Goal: Check status: Check status

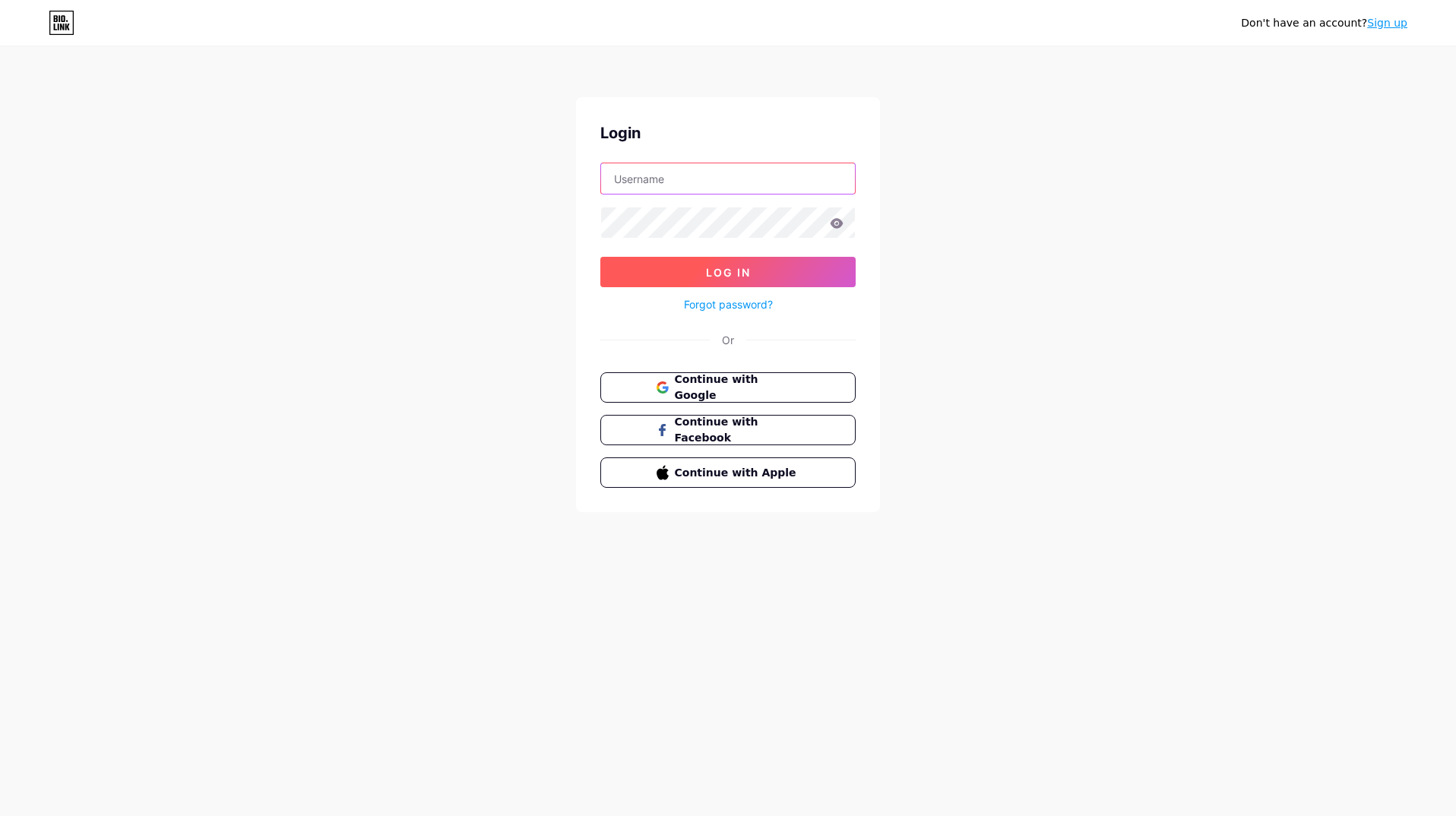
type input "[EMAIL_ADDRESS][DOMAIN_NAME]"
click at [640, 274] on button "Log In" at bounding box center [728, 272] width 255 height 31
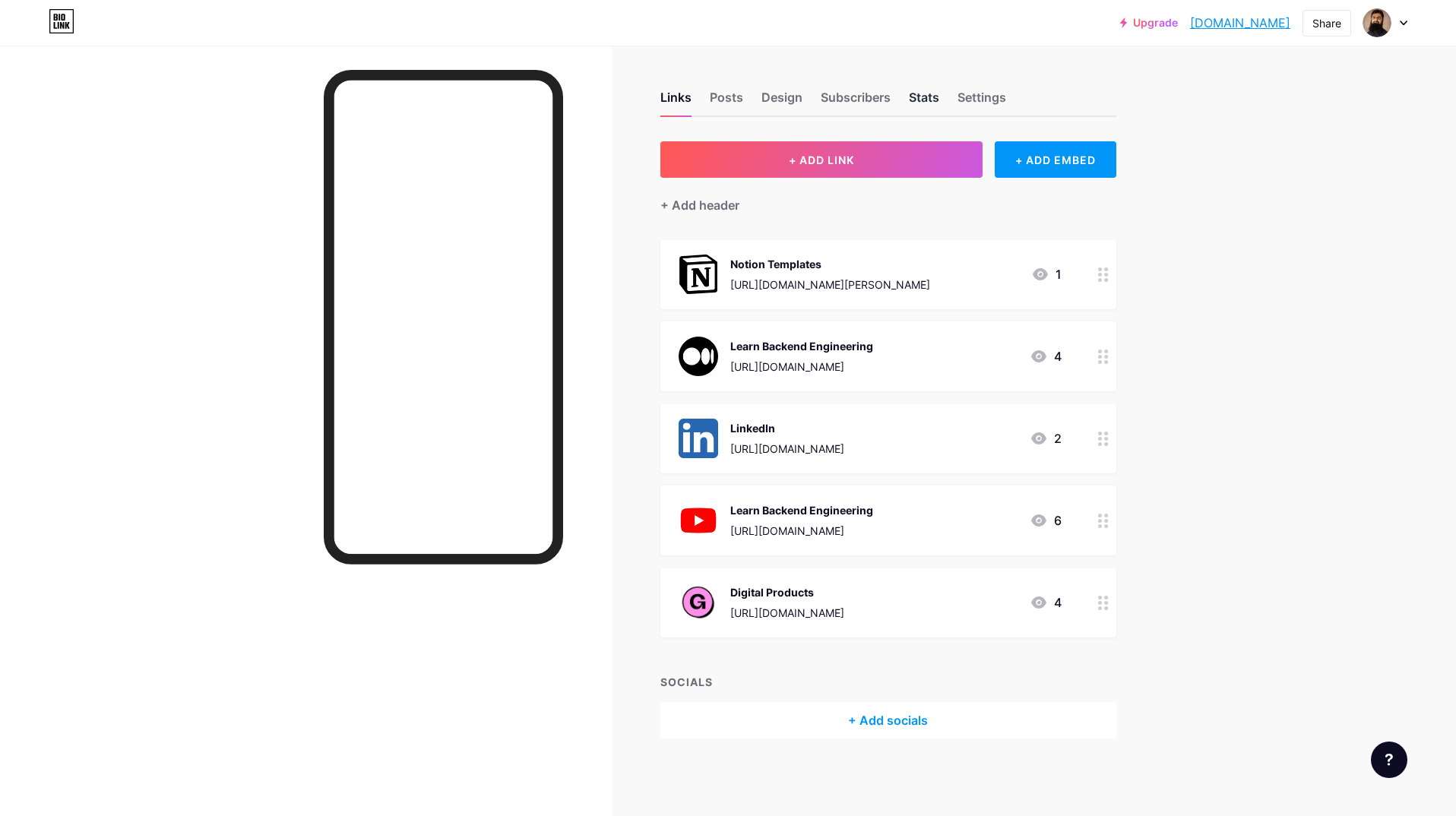
click at [915, 96] on div "Stats" at bounding box center [924, 102] width 31 height 27
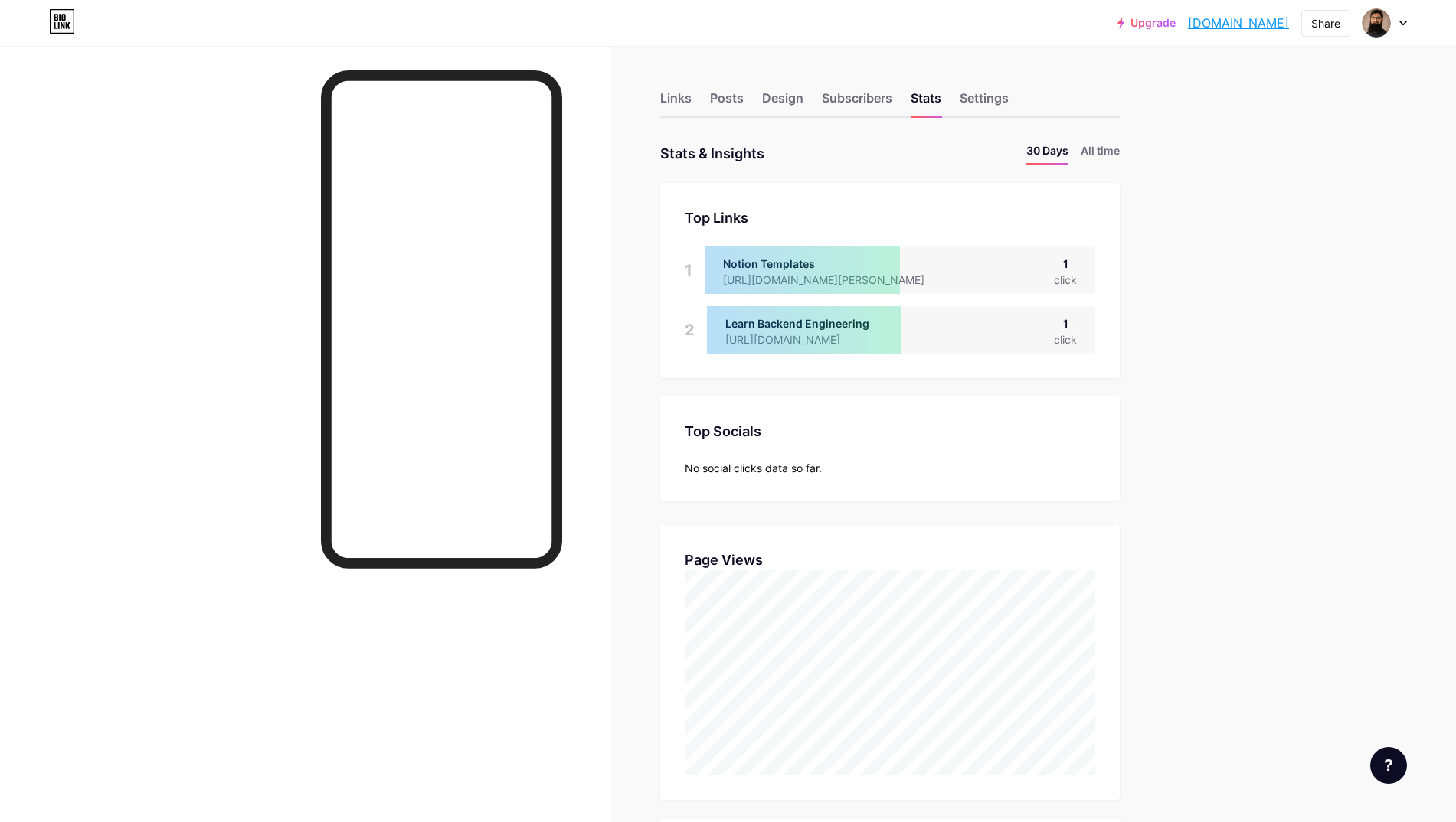
scroll to position [822, 1456]
click at [1103, 143] on li "All time" at bounding box center [1100, 153] width 39 height 22
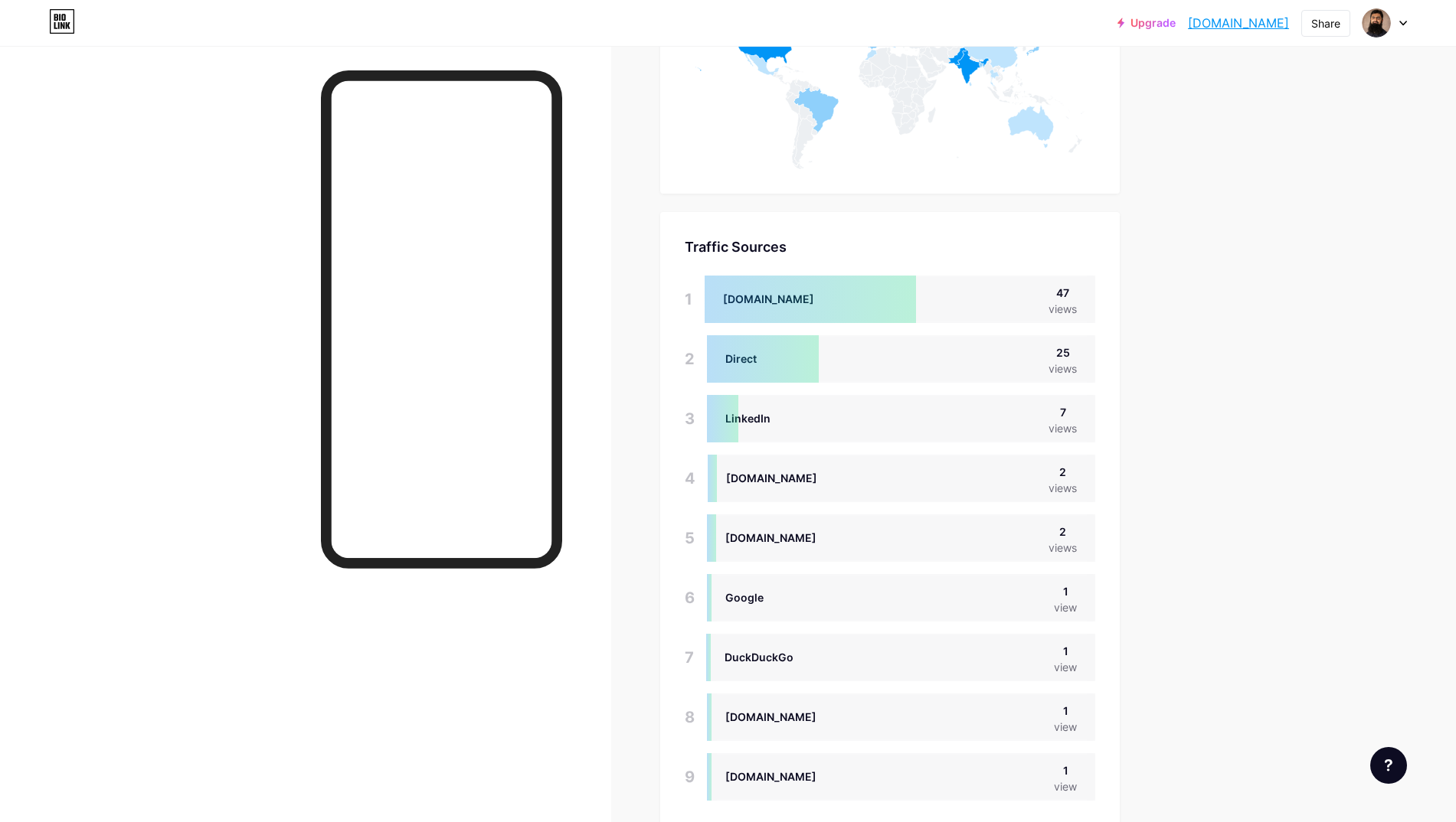
scroll to position [966, 0]
